Goal: Task Accomplishment & Management: Manage account settings

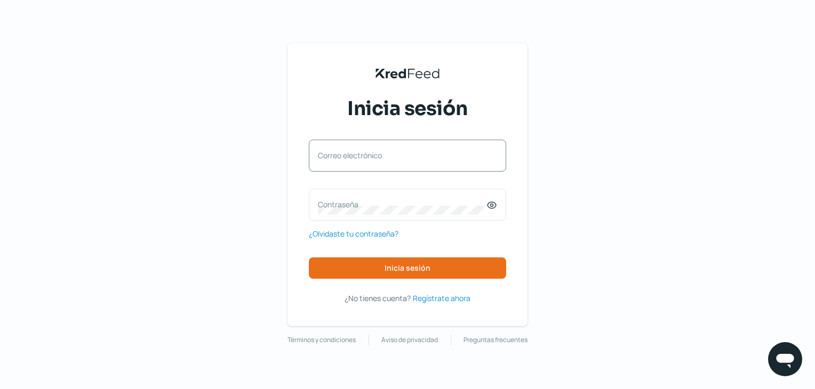
click at [336, 158] on label "Correo electrónico" at bounding box center [402, 155] width 169 height 10
click at [336, 158] on input "Correo electrónico" at bounding box center [407, 161] width 179 height 10
click at [497, 201] on icon at bounding box center [492, 205] width 11 height 11
click at [467, 197] on div "Contraseña" at bounding box center [407, 205] width 197 height 32
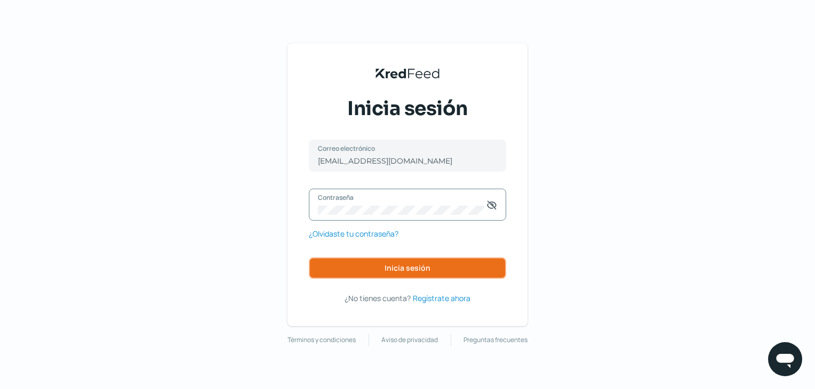
click at [344, 272] on button "Inicia sesión" at bounding box center [407, 268] width 197 height 21
click at [379, 270] on button "Inicia sesión" at bounding box center [407, 268] width 197 height 21
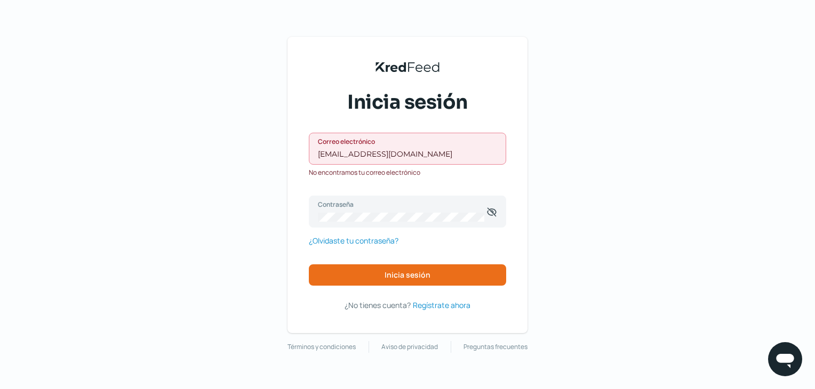
click at [386, 156] on input "comprasproyecto@beprime.mx" at bounding box center [407, 154] width 179 height 10
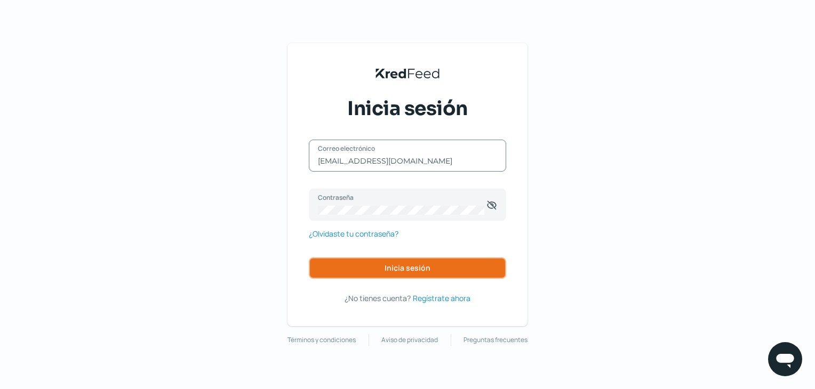
click at [375, 265] on button "Inicia sesión" at bounding box center [407, 268] width 197 height 21
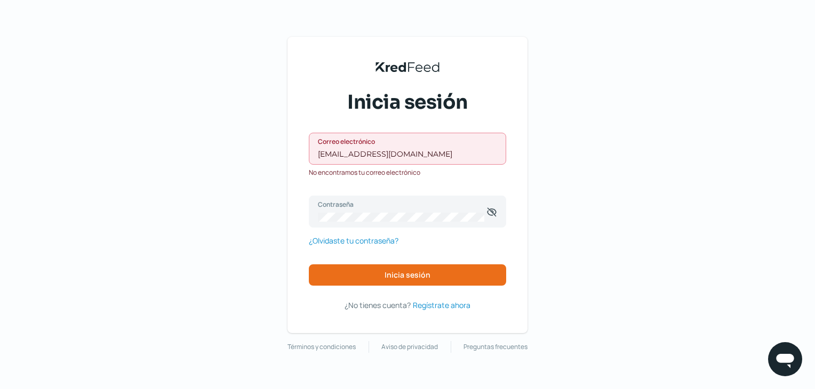
click at [390, 158] on input "comprasproyectos@beprime.mx" at bounding box center [407, 154] width 179 height 10
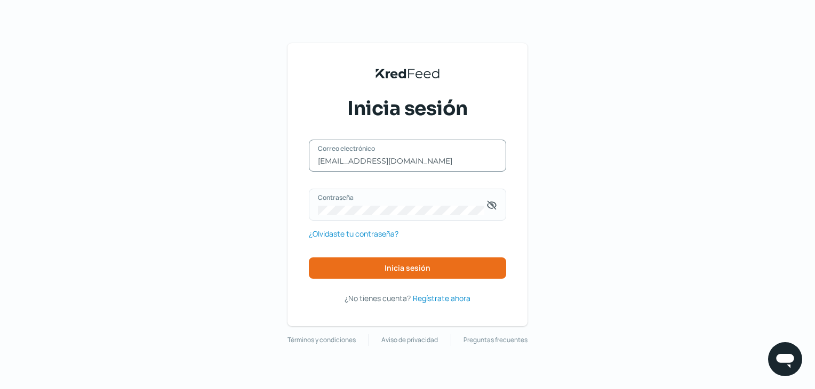
type input "comprasproyecto@beprime.mx"
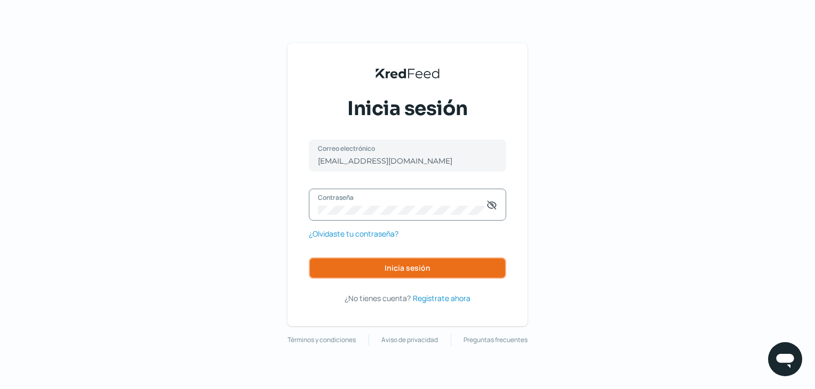
click at [347, 267] on button "Inicia sesión" at bounding box center [407, 268] width 197 height 21
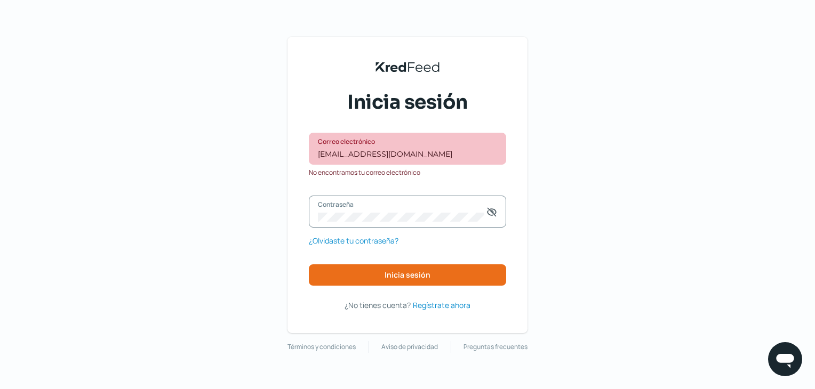
click at [497, 212] on icon at bounding box center [492, 212] width 11 height 11
click at [491, 212] on icon at bounding box center [492, 212] width 11 height 11
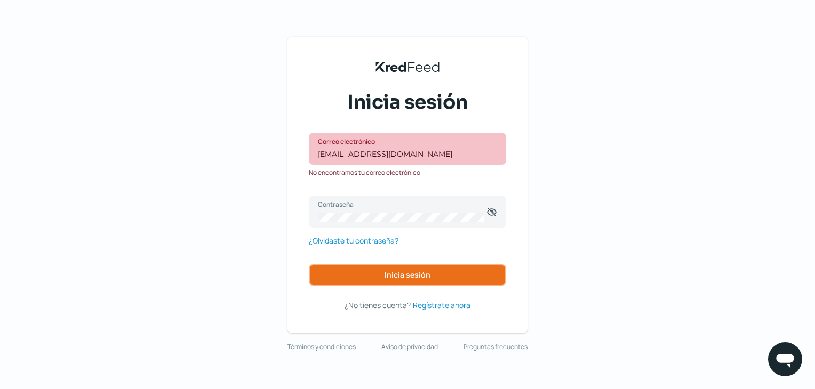
click at [453, 267] on button "Inicia sesión" at bounding box center [407, 275] width 197 height 21
click at [444, 272] on button "Inicia sesión" at bounding box center [407, 275] width 197 height 21
click at [332, 277] on button "Inicia sesión" at bounding box center [407, 275] width 197 height 21
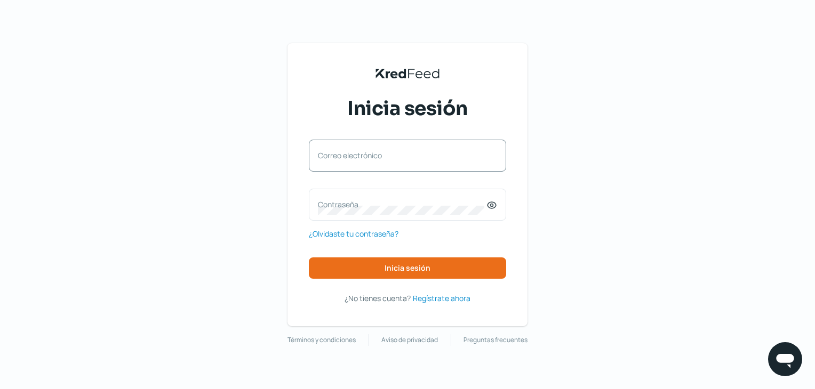
click at [371, 159] on label "Correo electrónico" at bounding box center [402, 155] width 169 height 10
click at [371, 159] on input "Correo electrónico" at bounding box center [407, 161] width 179 height 10
